Goal: Task Accomplishment & Management: Manage account settings

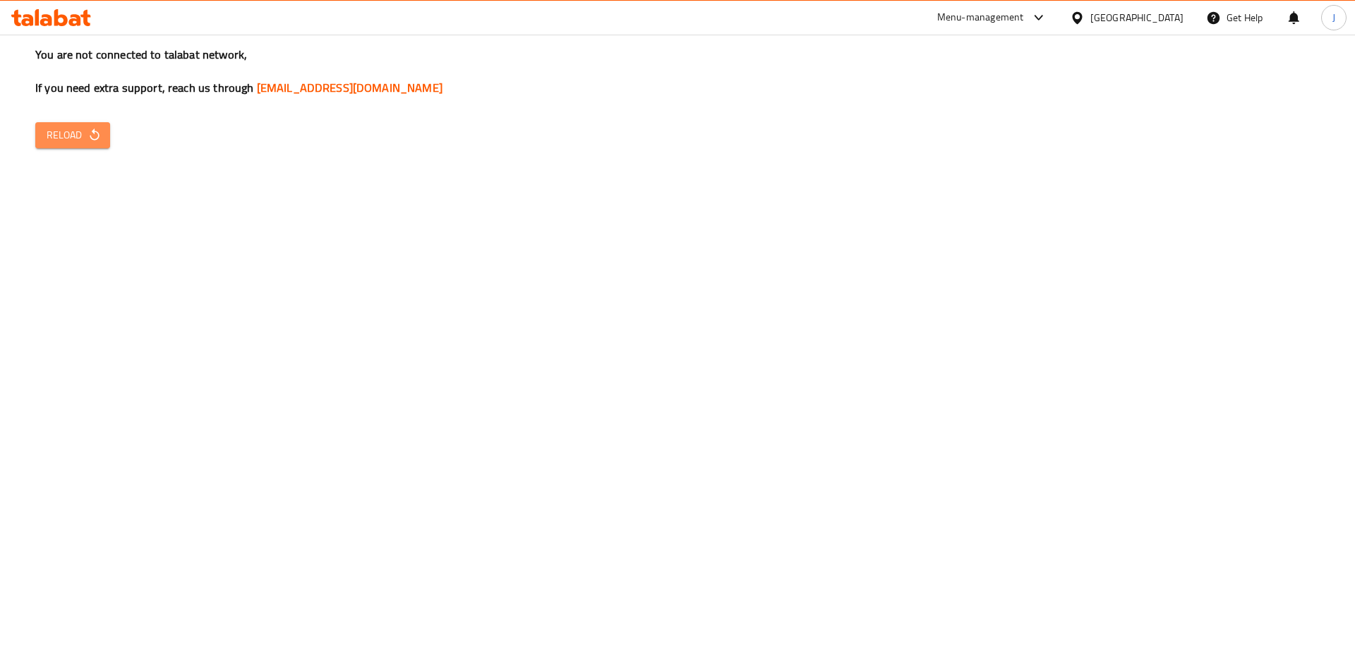
click at [72, 132] on span "Reload" at bounding box center [73, 135] width 52 height 18
click at [52, 140] on span "Reload" at bounding box center [73, 135] width 52 height 18
click at [87, 154] on div "You are not connected to talabat network, If you need extra support, reach us t…" at bounding box center [677, 334] width 1355 height 669
click at [90, 144] on button "Reload" at bounding box center [72, 135] width 75 height 26
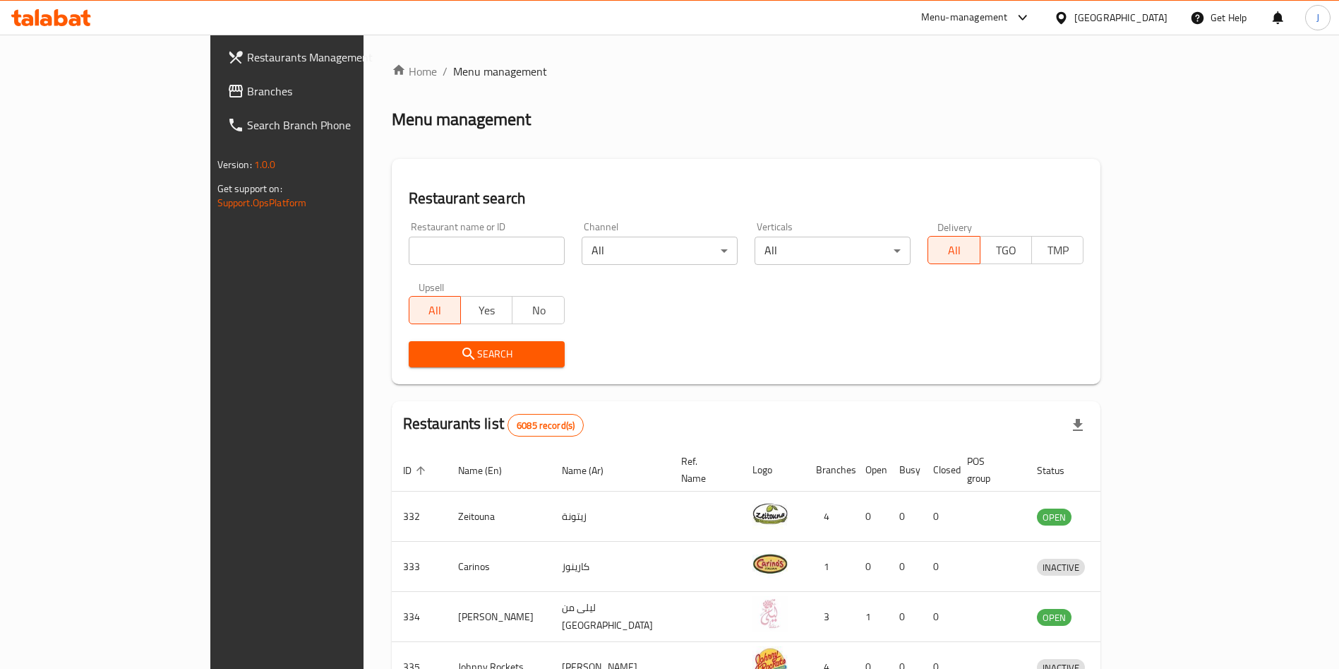
click at [424, 246] on input "search" at bounding box center [487, 251] width 156 height 28
type input "sumo"
click button "Search" at bounding box center [487, 354] width 156 height 26
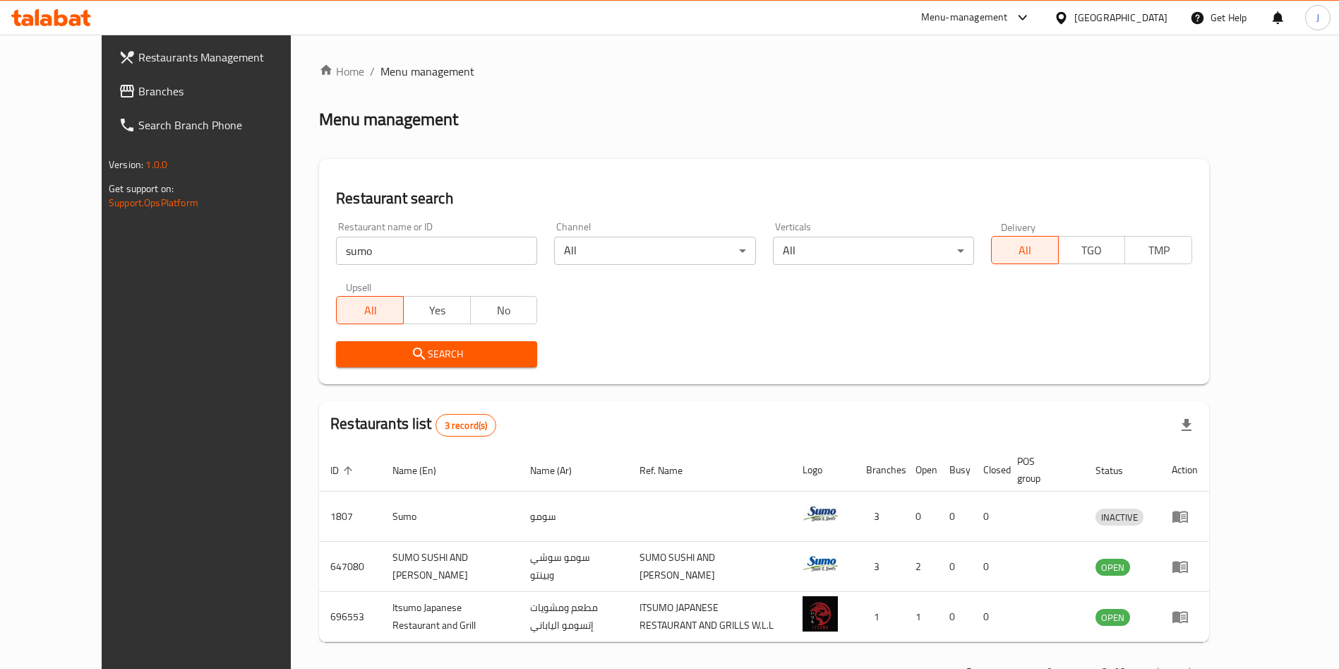
click at [810, 312] on div "Restaurant name or ID sumo Restaurant name or ID Channel All ​ Verticals All ​ …" at bounding box center [764, 294] width 873 height 162
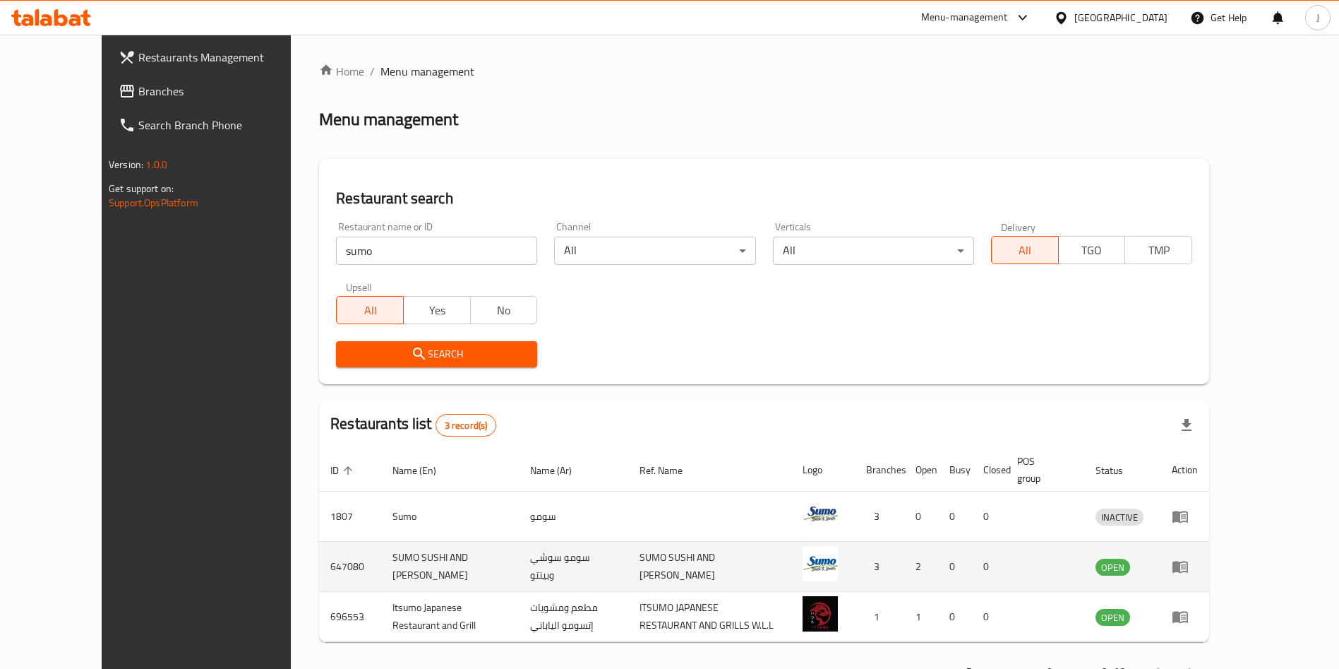
click at [1189, 560] on icon "enhanced table" at bounding box center [1180, 566] width 17 height 17
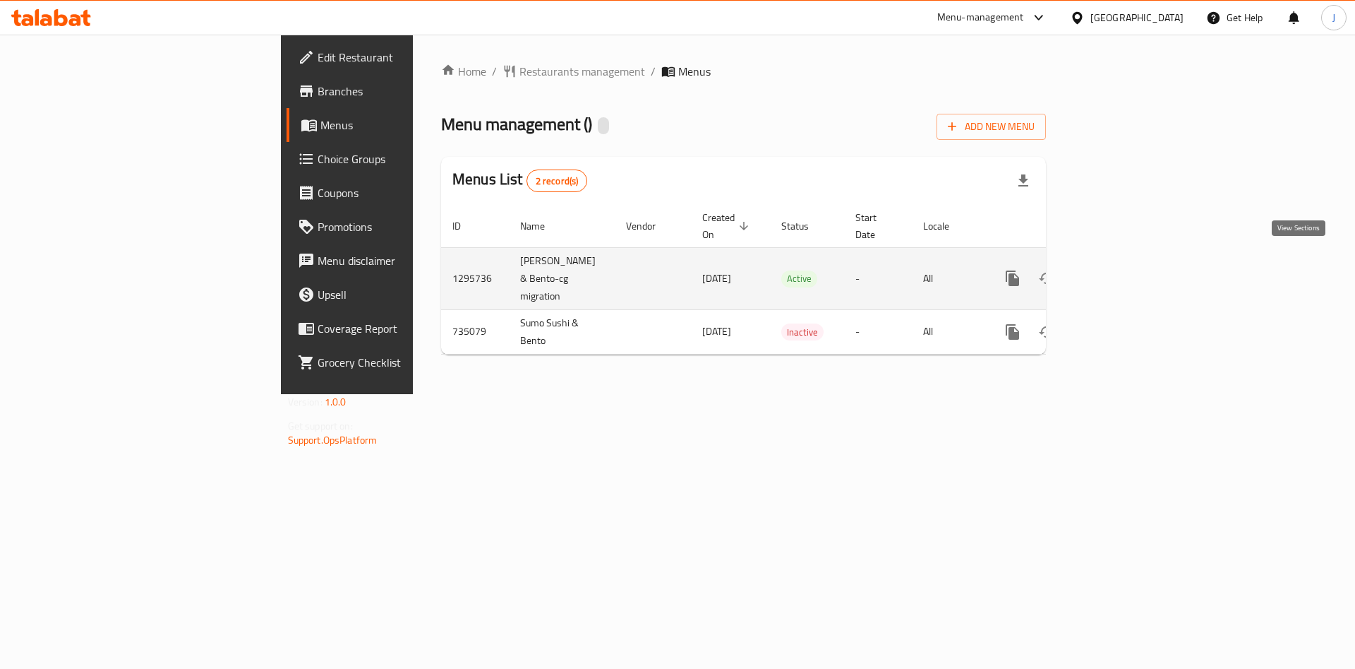
click at [1123, 270] on icon "enhanced table" at bounding box center [1114, 278] width 17 height 17
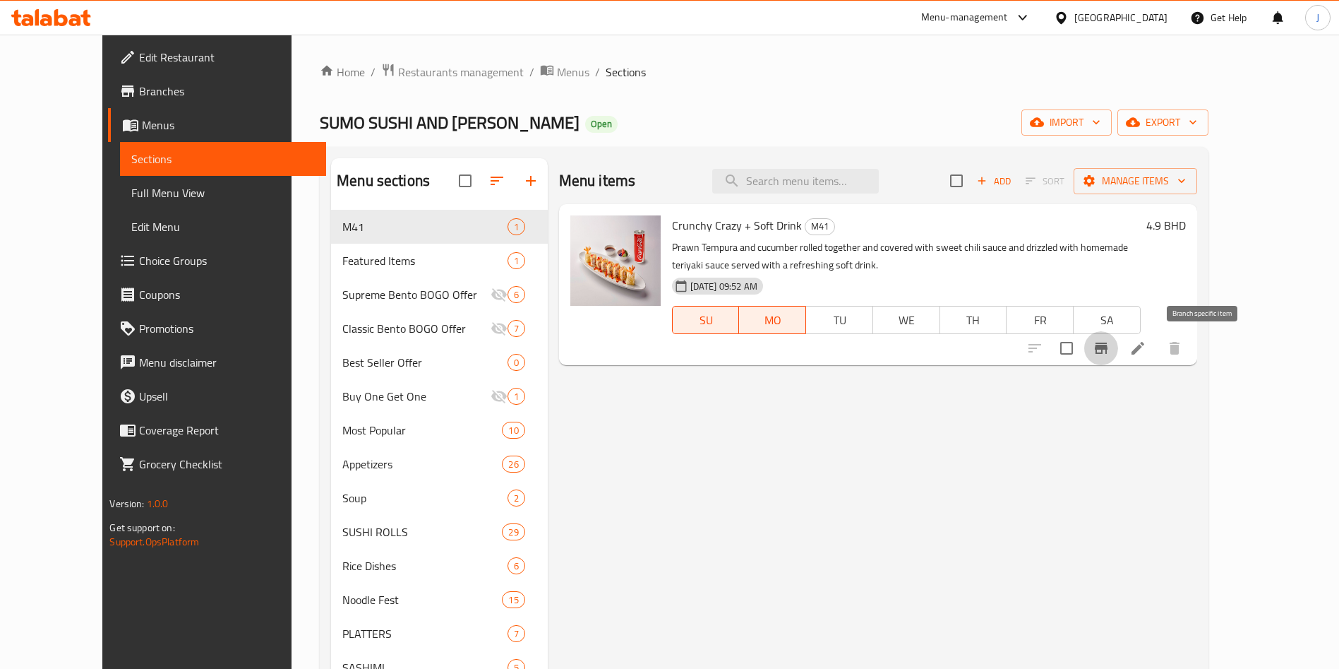
click at [1108, 347] on icon "Branch-specific-item" at bounding box center [1101, 347] width 13 height 11
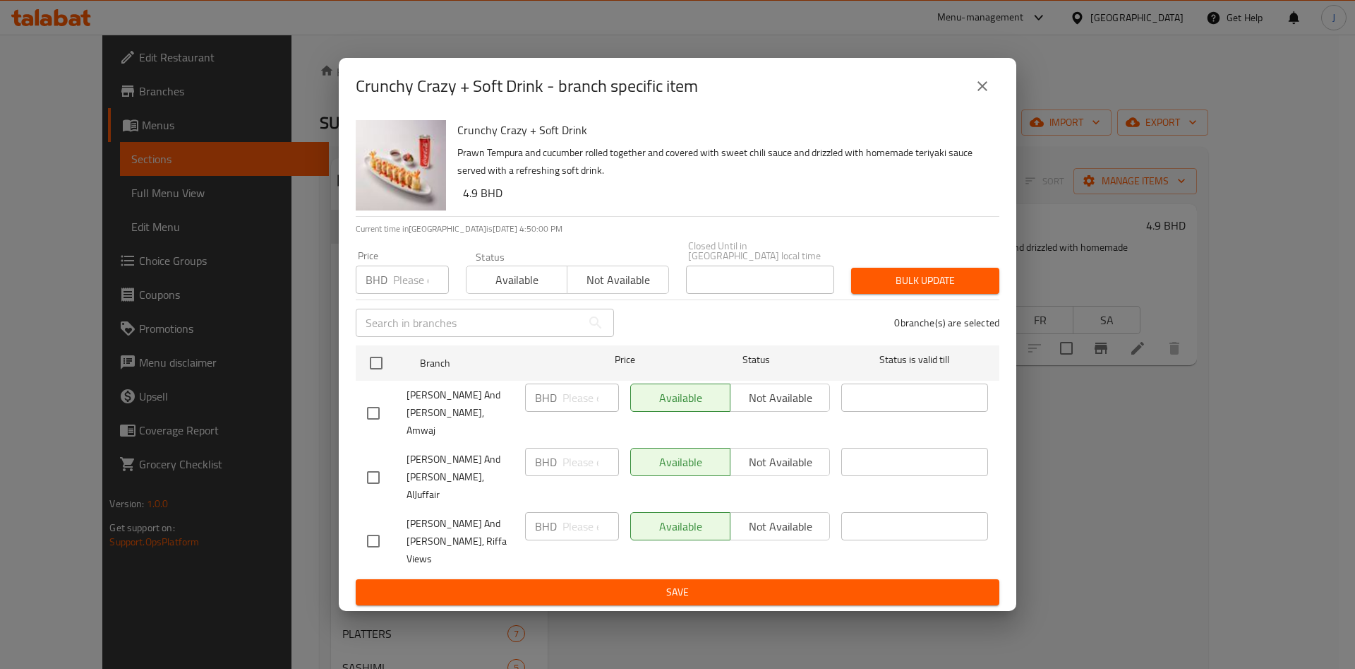
click at [1132, 402] on div "Crunchy Crazy + Soft Drink - branch specific item Crunchy Crazy + Soft Drink Pr…" at bounding box center [677, 334] width 1355 height 669
click at [988, 95] on icon "close" at bounding box center [982, 86] width 17 height 17
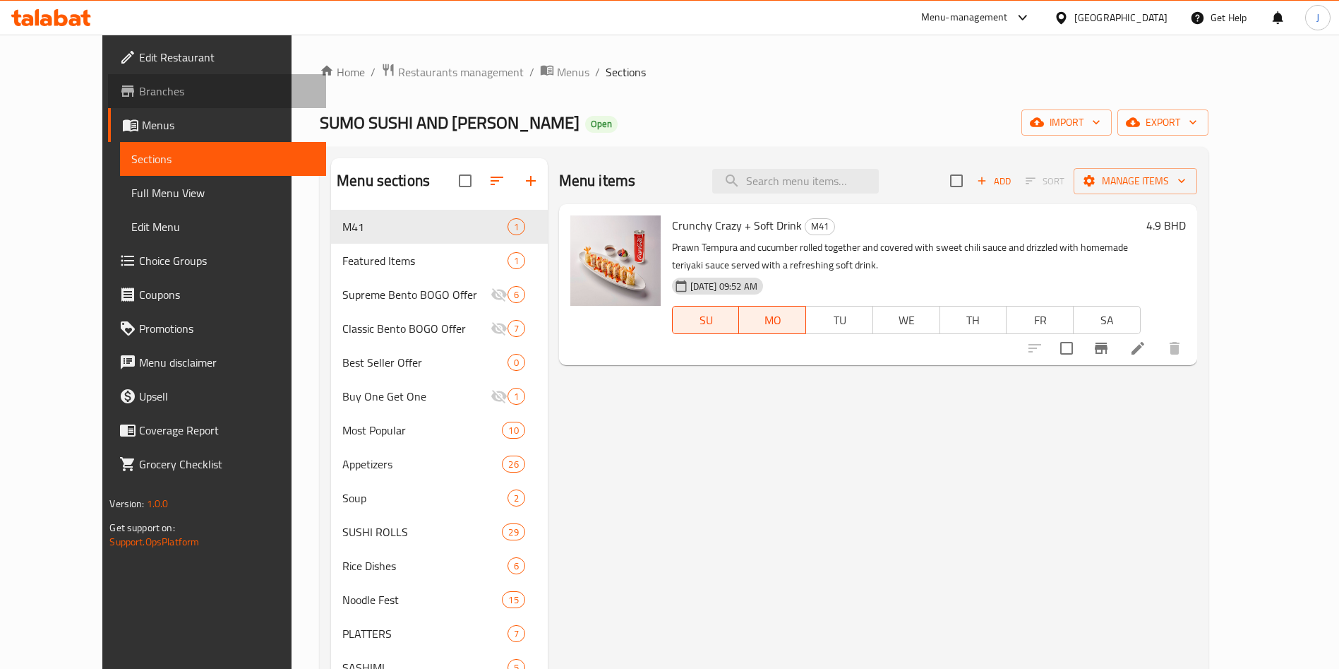
click at [139, 83] on span "Branches" at bounding box center [227, 91] width 176 height 17
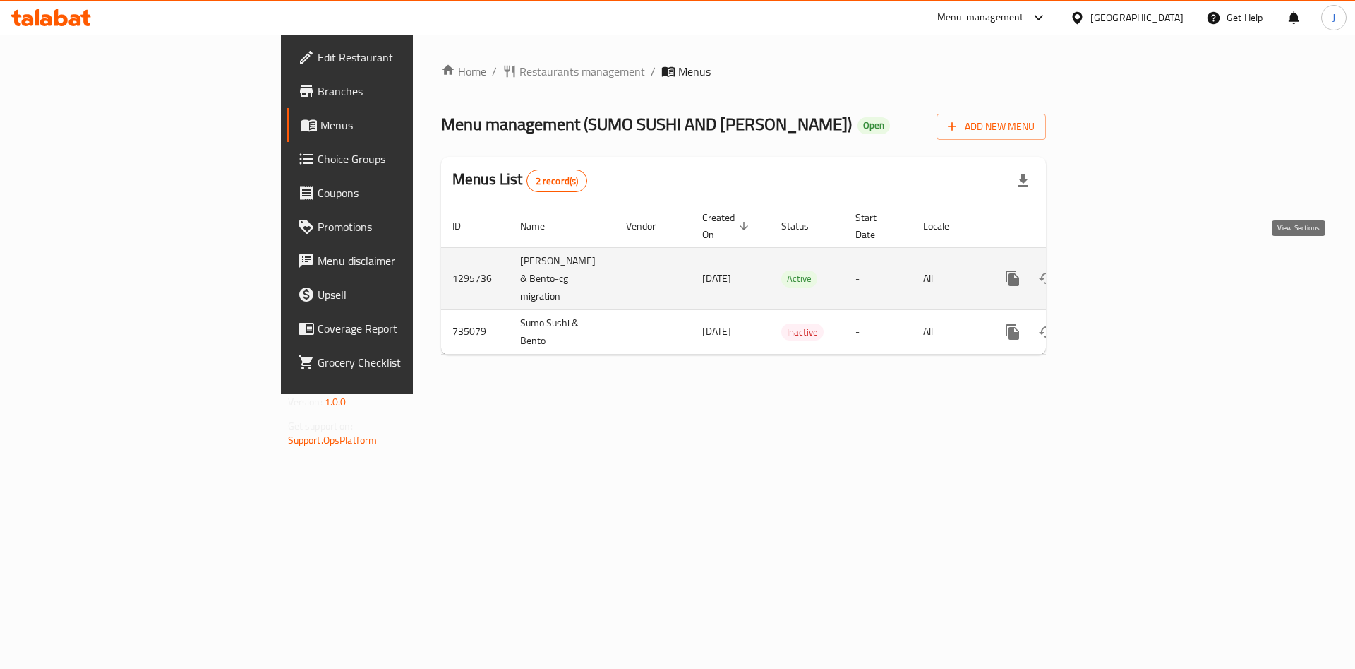
click at [1132, 261] on link "enhanced table" at bounding box center [1115, 278] width 34 height 34
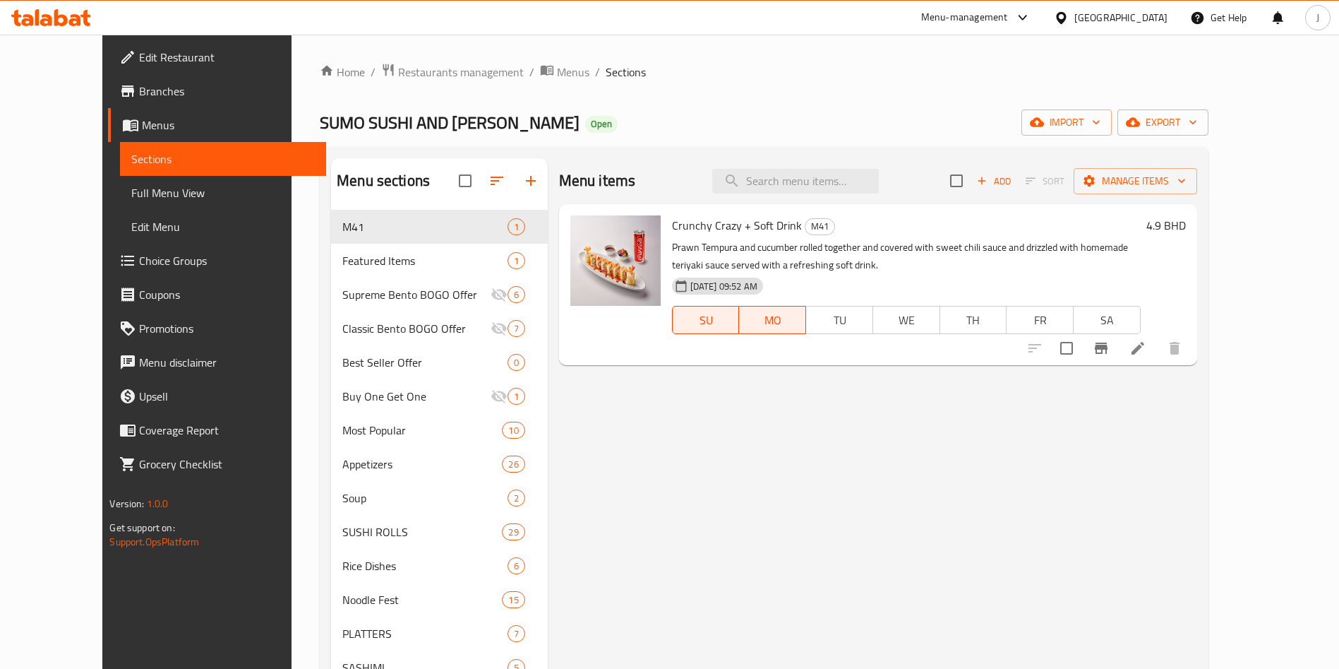
click at [846, 444] on div "Menu items Add Sort Manage items Crunchy Crazy + Soft Drink M41 Prawn Tempura a…" at bounding box center [873, 593] width 650 height 870
click at [131, 219] on span "Edit Menu" at bounding box center [223, 226] width 184 height 17
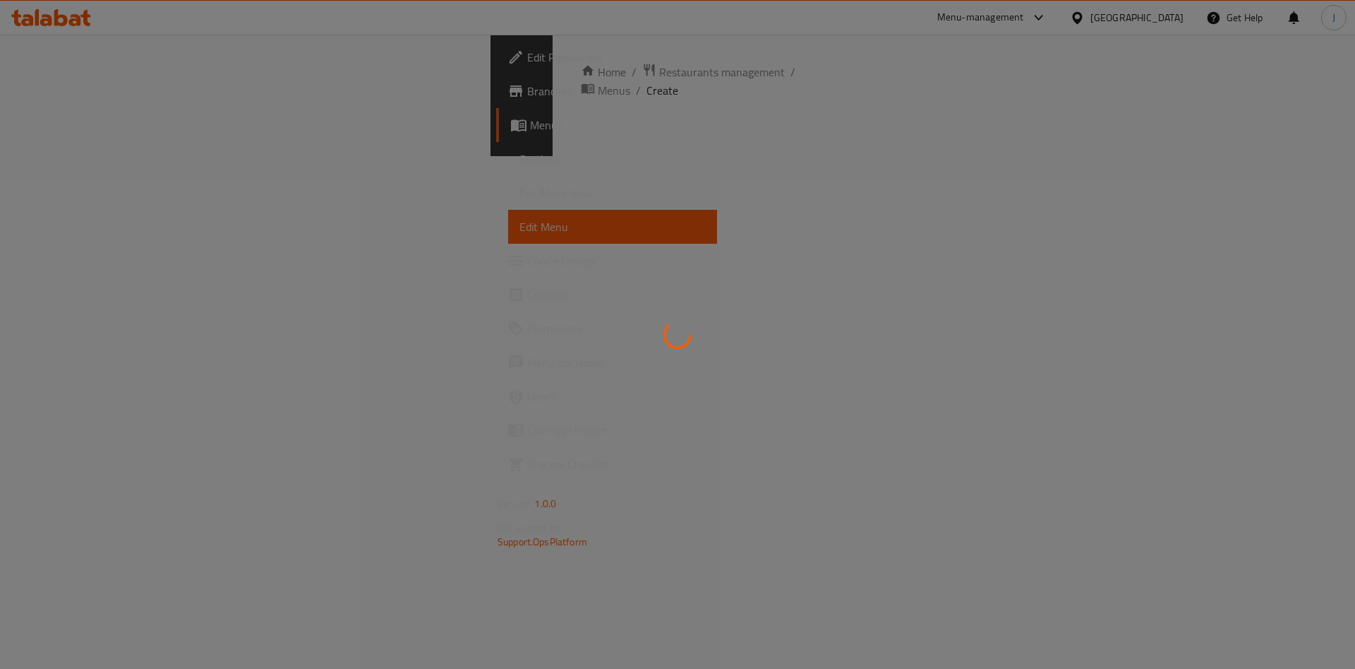
click at [90, 156] on div at bounding box center [677, 334] width 1355 height 669
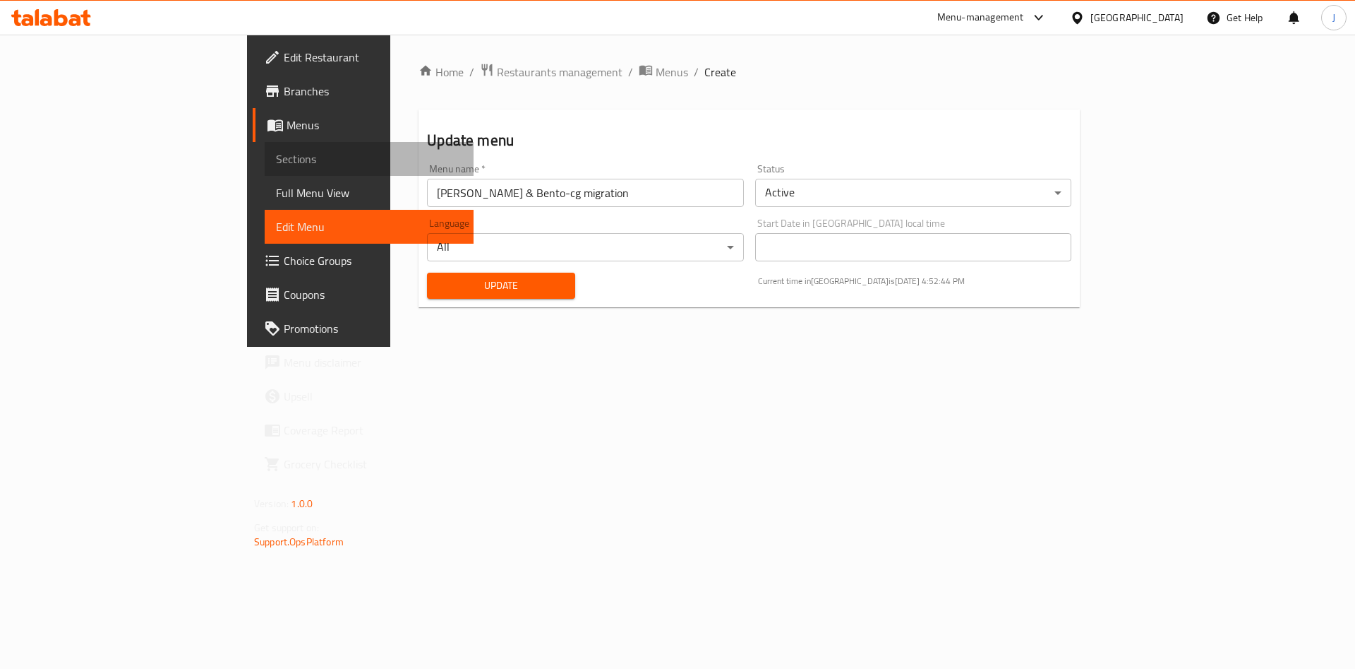
click at [265, 148] on link "Sections" at bounding box center [369, 159] width 209 height 34
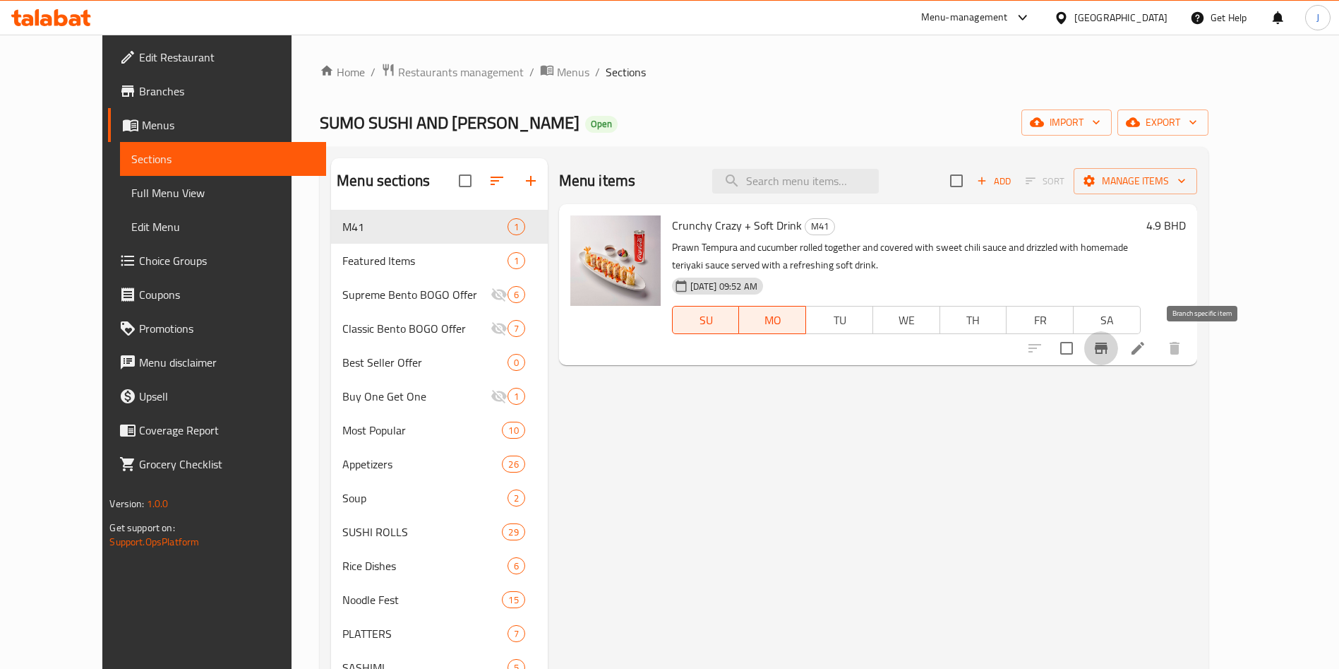
click at [1108, 345] on icon "Branch-specific-item" at bounding box center [1101, 347] width 13 height 11
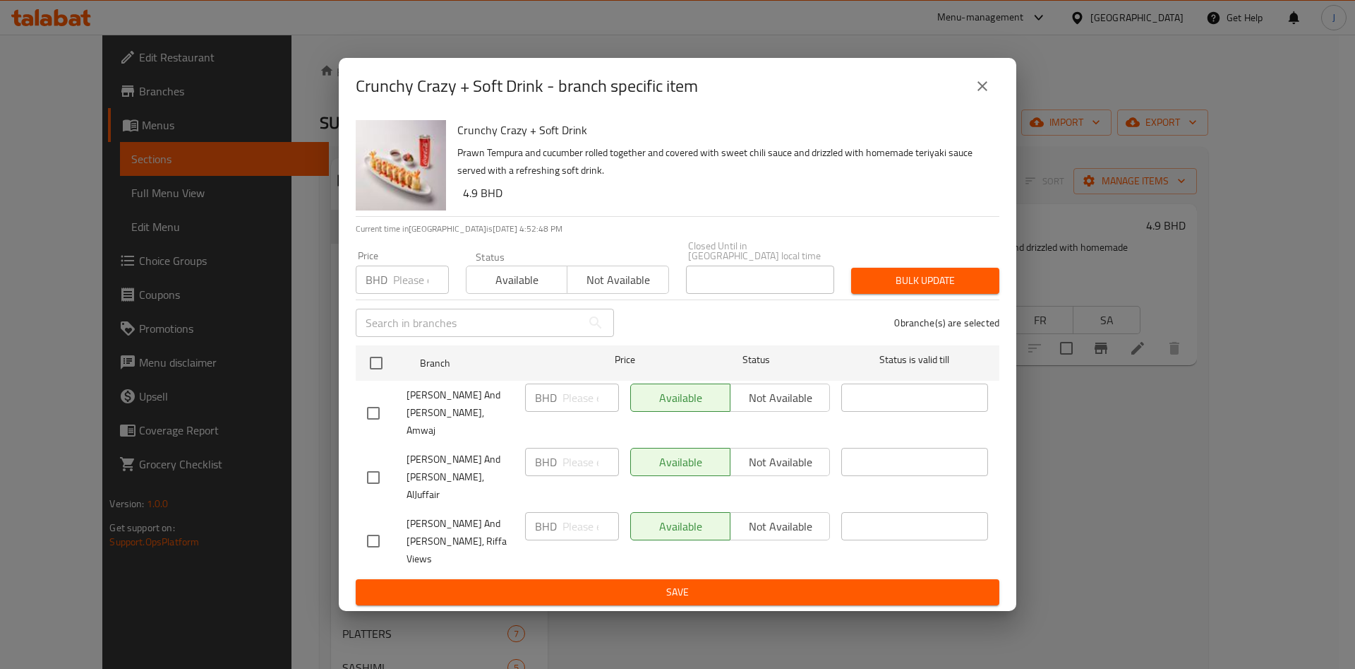
click at [615, 290] on span "Not available" at bounding box center [618, 280] width 90 height 20
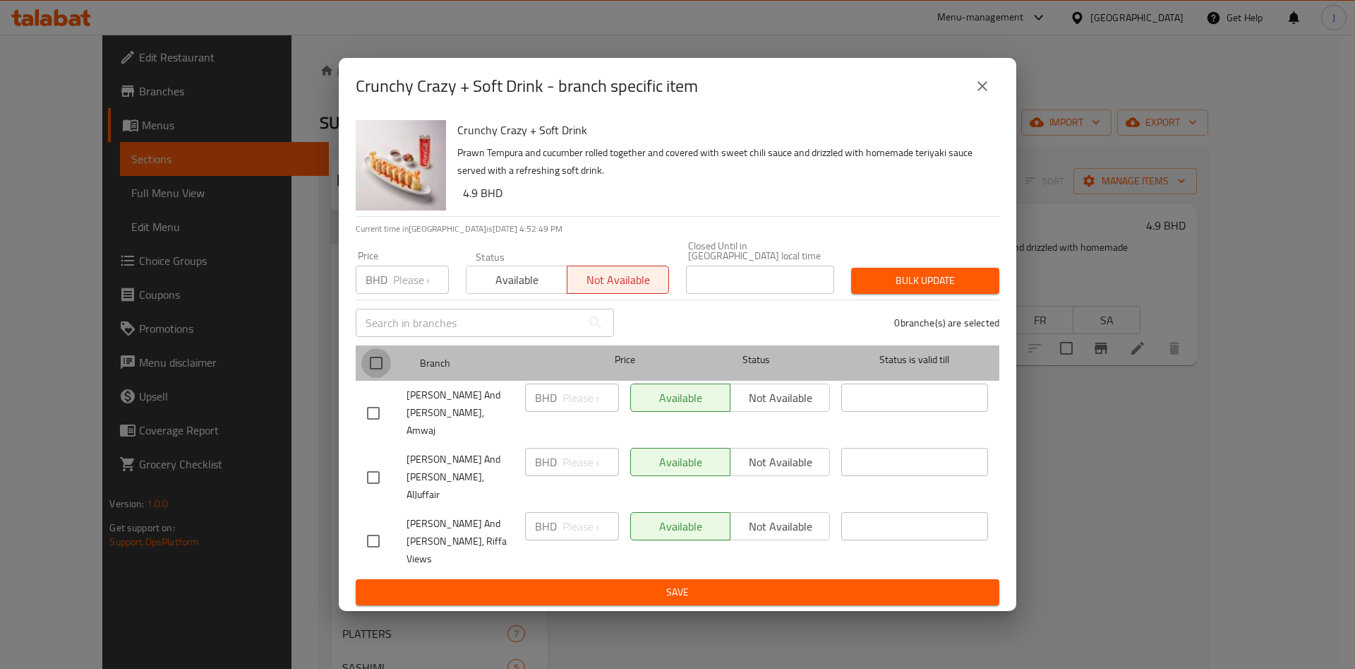
click at [377, 378] on input "checkbox" at bounding box center [376, 363] width 30 height 30
checkbox input "true"
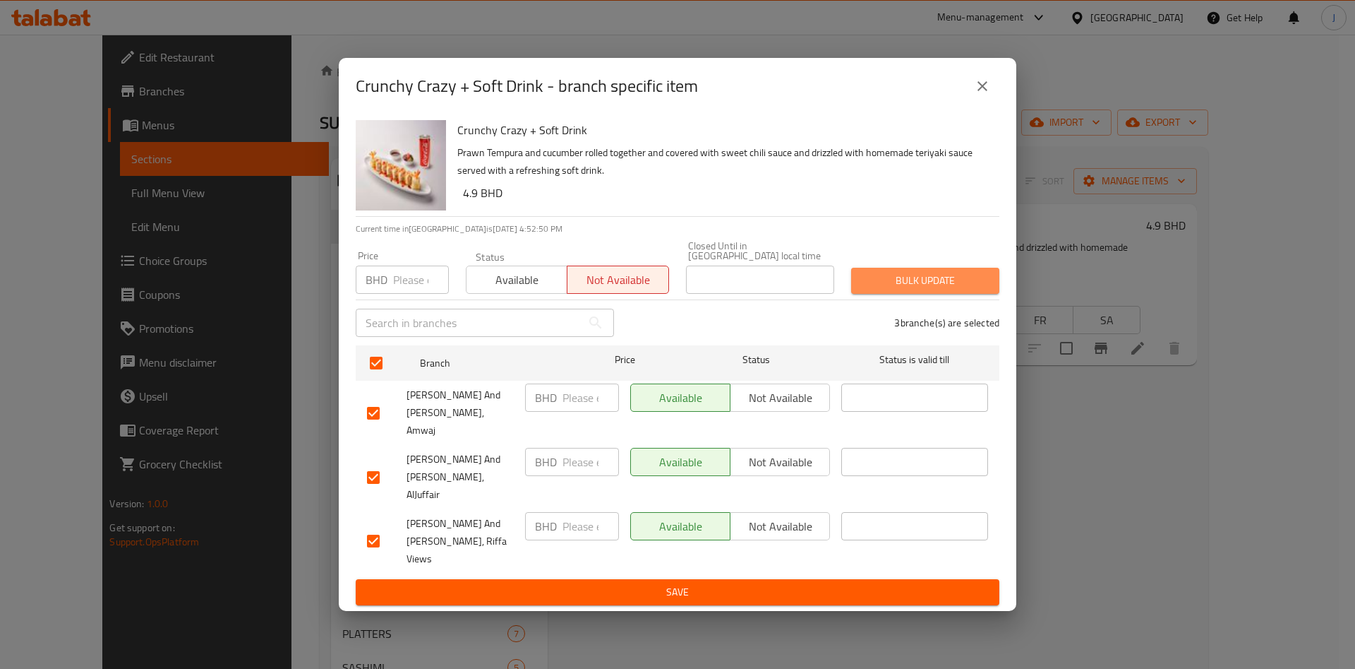
click at [936, 289] on span "Bulk update" at bounding box center [926, 281] width 126 height 18
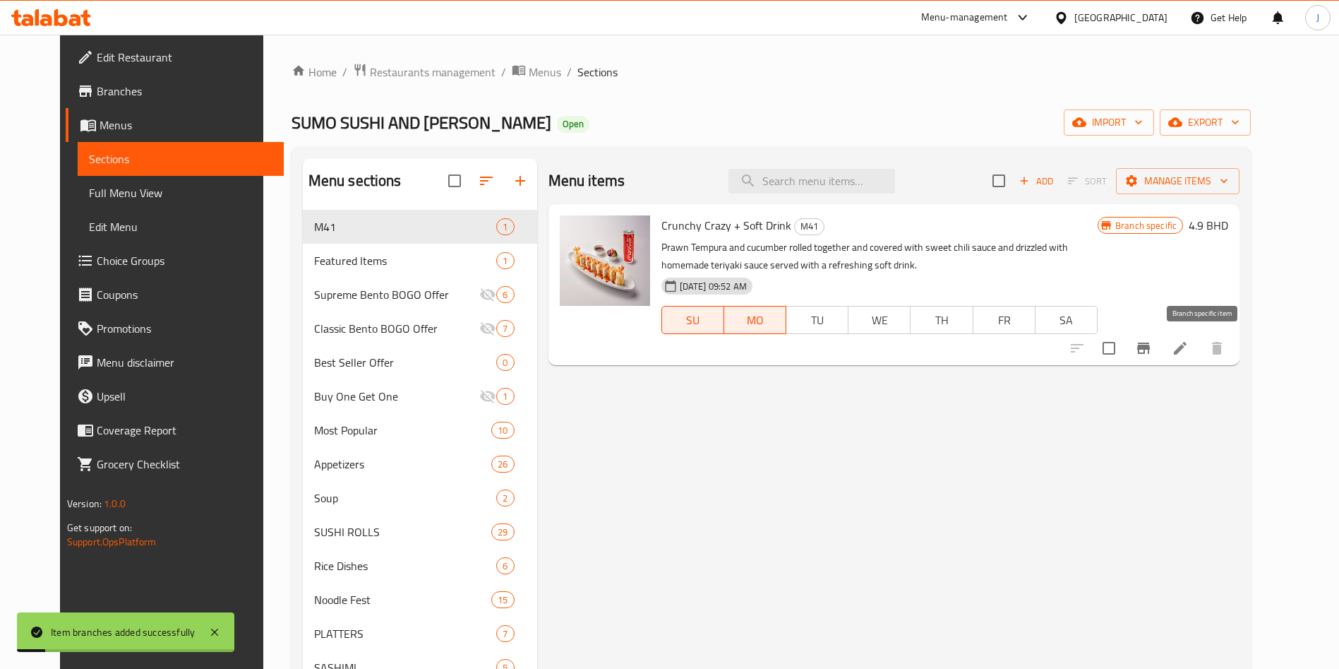
click at [1152, 349] on icon "Branch-specific-item" at bounding box center [1143, 348] width 17 height 17
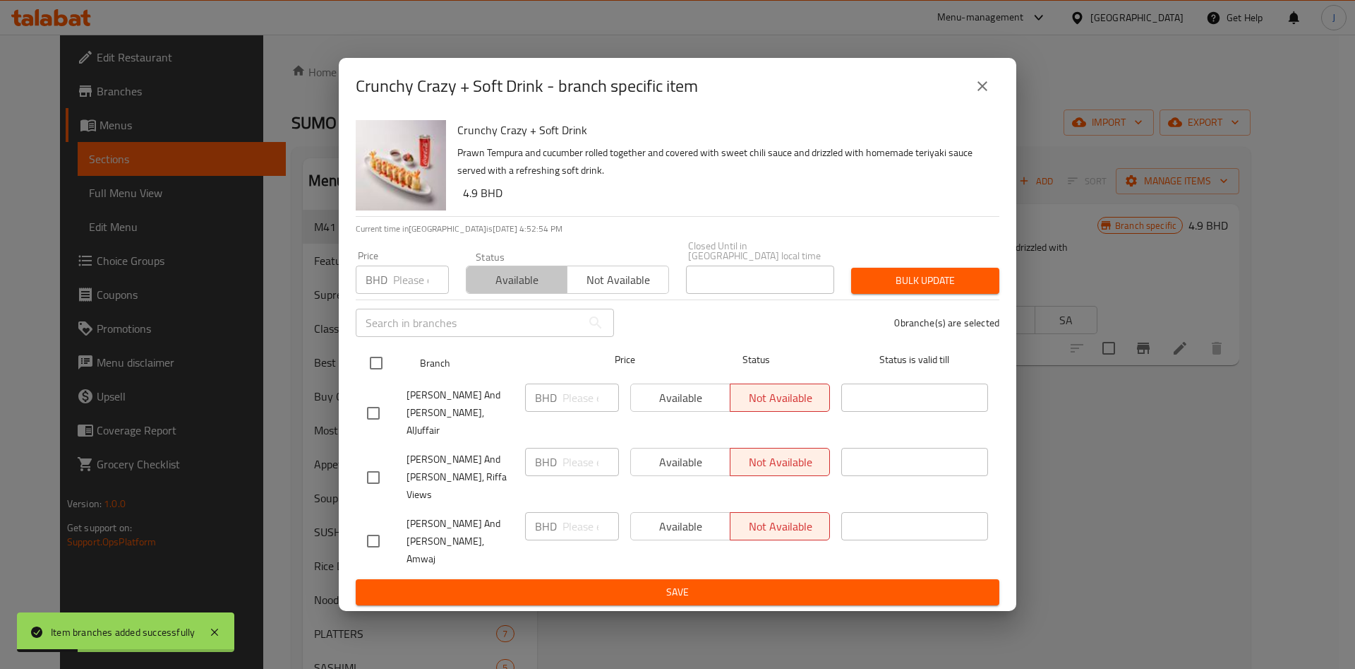
drag, startPoint x: 539, startPoint y: 300, endPoint x: 412, endPoint y: 383, distance: 152.2
click at [534, 290] on span "Available" at bounding box center [517, 280] width 90 height 20
click at [377, 378] on input "checkbox" at bounding box center [376, 363] width 30 height 30
checkbox input "true"
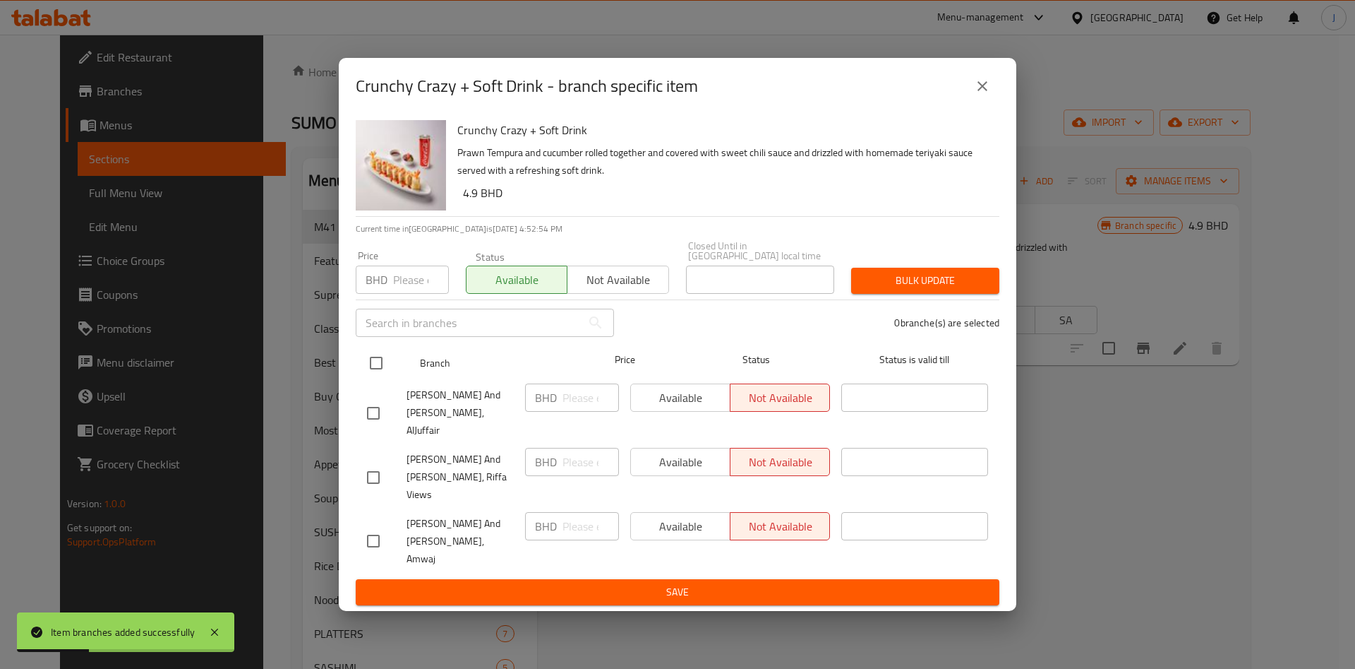
checkbox input "true"
click at [916, 319] on div "3 branche(s) are selected" at bounding box center [815, 322] width 385 height 51
click at [916, 289] on span "Bulk update" at bounding box center [926, 281] width 126 height 18
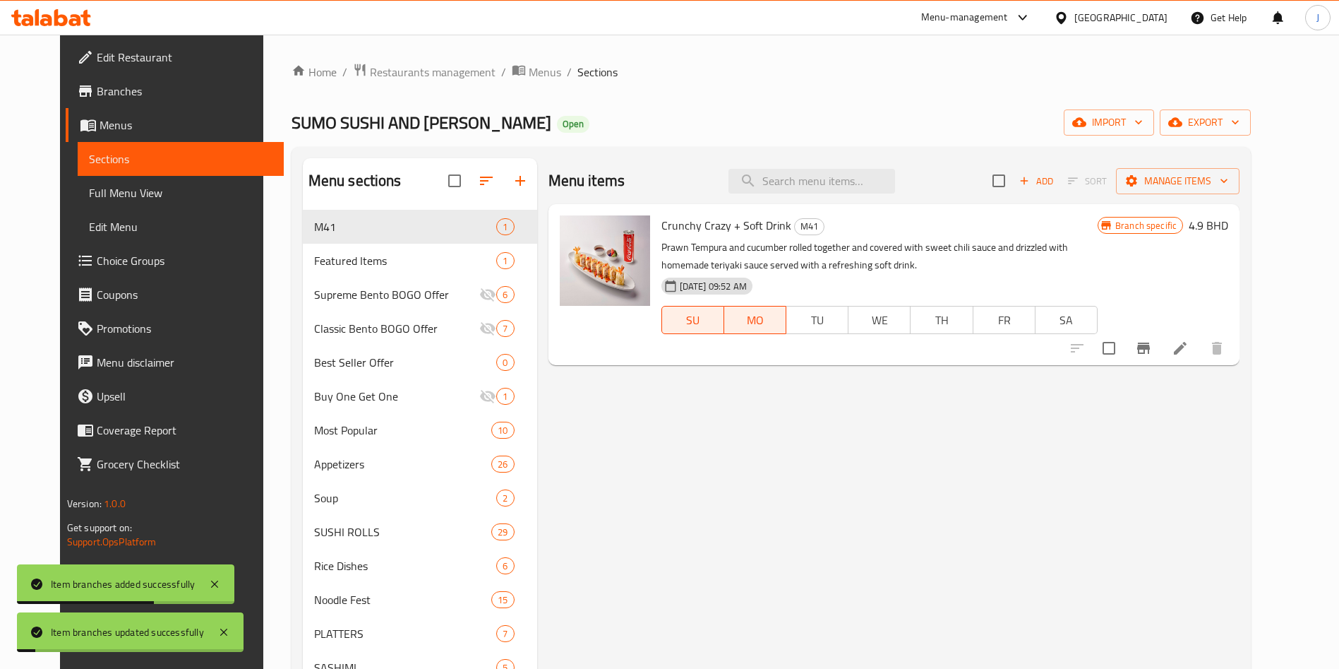
click at [94, 223] on span "Edit Menu" at bounding box center [181, 226] width 184 height 17
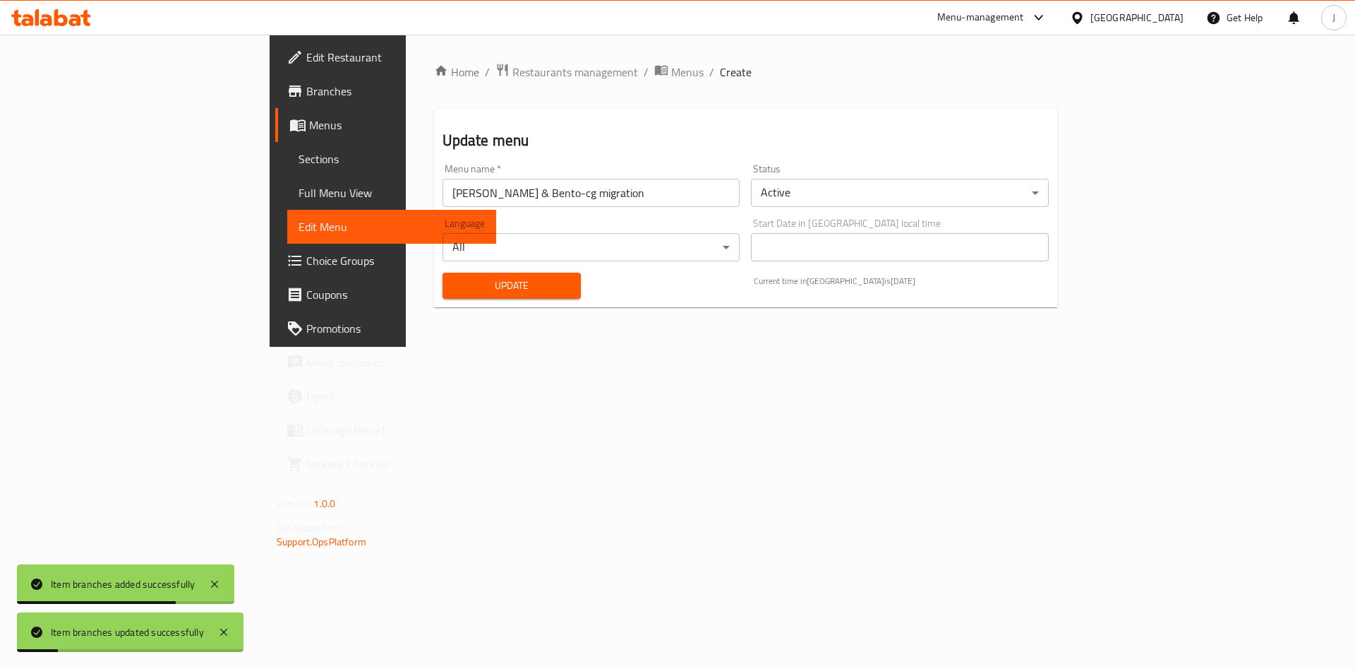
click at [454, 278] on span "Update" at bounding box center [512, 286] width 116 height 18
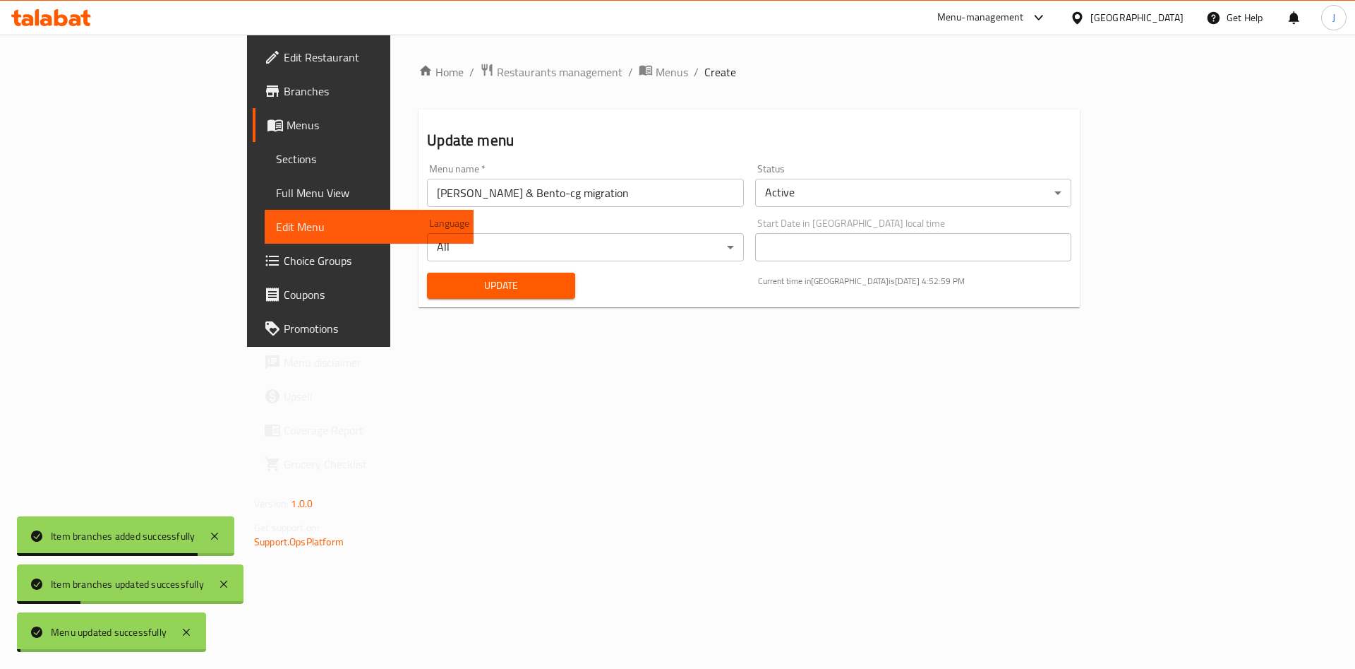
click at [438, 281] on span "Update" at bounding box center [501, 286] width 126 height 18
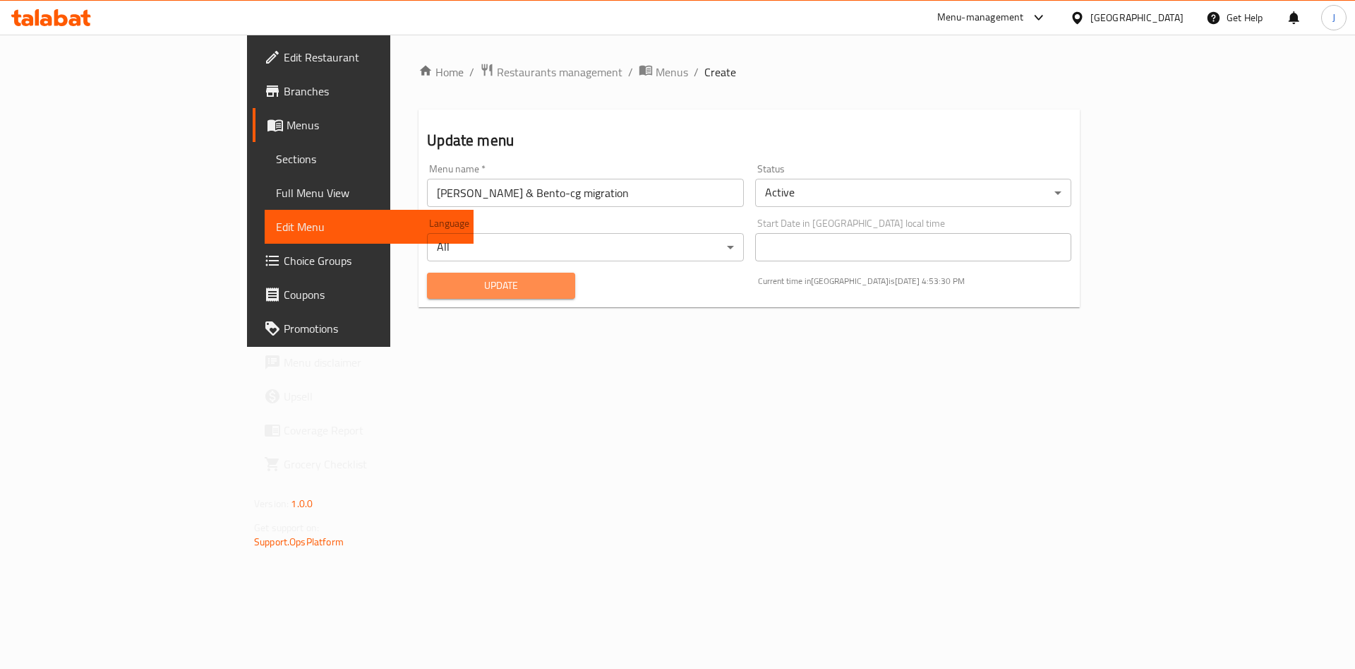
click at [438, 288] on span "Update" at bounding box center [501, 286] width 126 height 18
